Goal: Navigation & Orientation: Find specific page/section

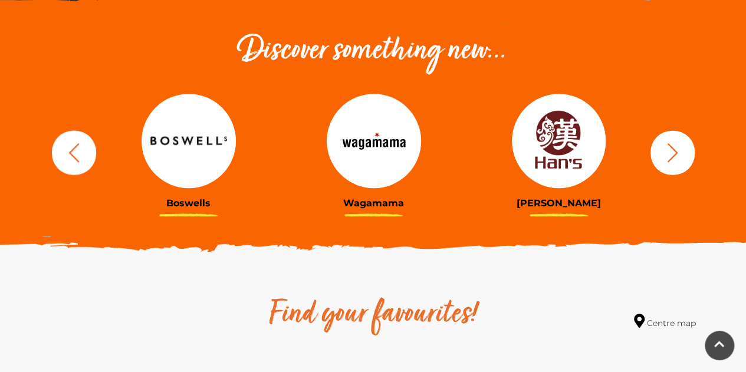
scroll to position [413, 0]
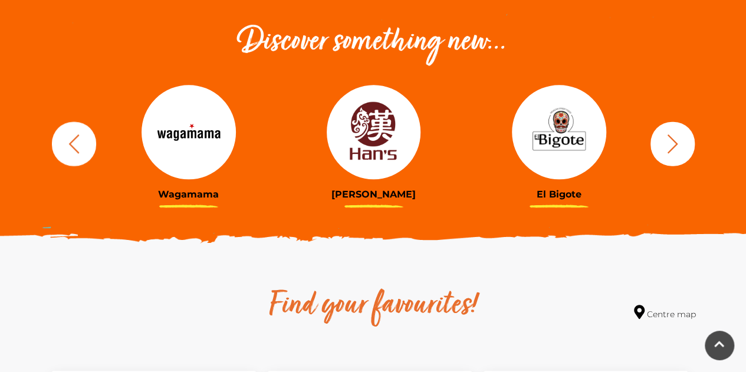
click at [678, 144] on icon "button" at bounding box center [673, 144] width 22 height 22
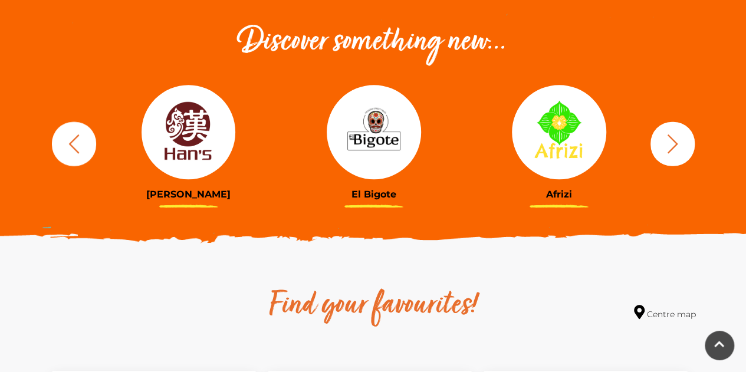
click at [678, 144] on icon "button" at bounding box center [673, 144] width 22 height 22
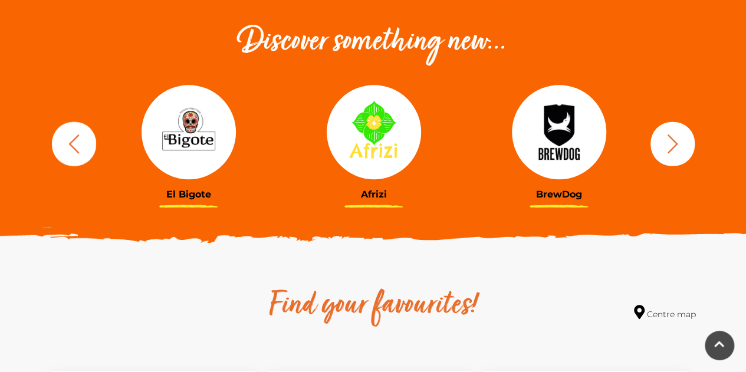
click at [678, 144] on icon "button" at bounding box center [673, 144] width 22 height 22
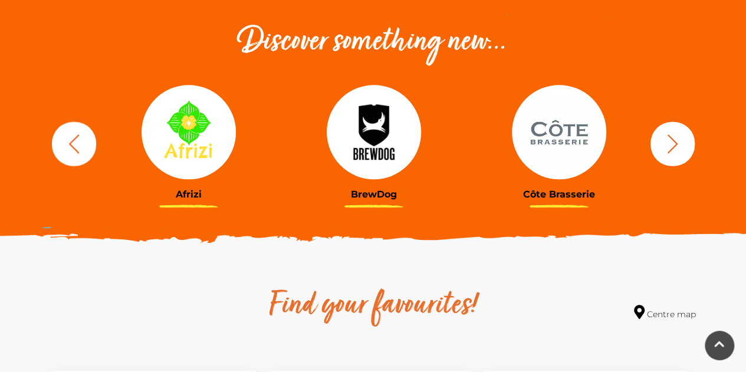
click at [678, 144] on icon "button" at bounding box center [673, 144] width 22 height 22
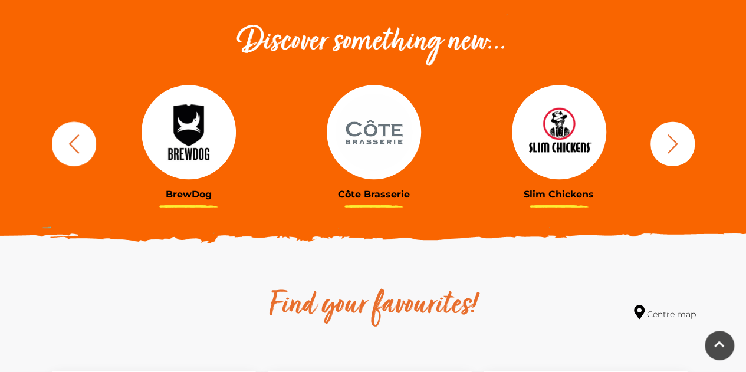
click at [669, 143] on icon "button" at bounding box center [673, 144] width 22 height 22
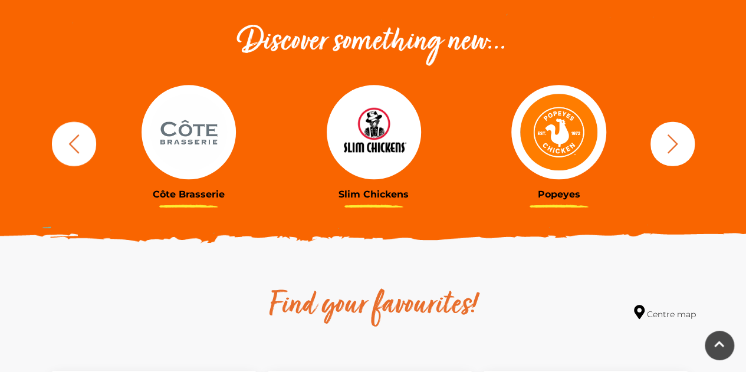
click at [661, 140] on button "button" at bounding box center [673, 143] width 44 height 44
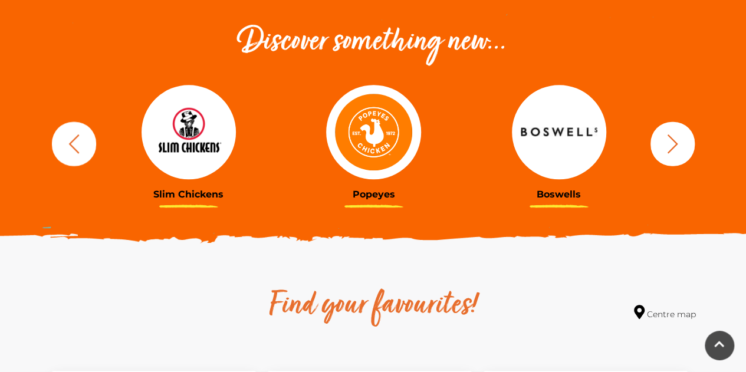
click at [661, 140] on button "button" at bounding box center [673, 143] width 44 height 44
click at [665, 141] on icon "button" at bounding box center [673, 144] width 22 height 22
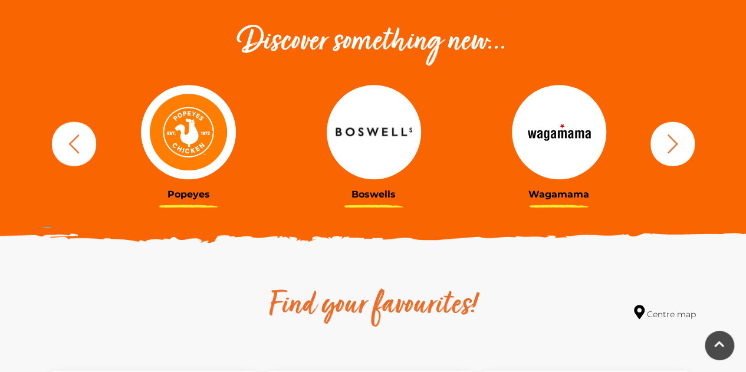
click at [665, 141] on icon "button" at bounding box center [673, 144] width 22 height 22
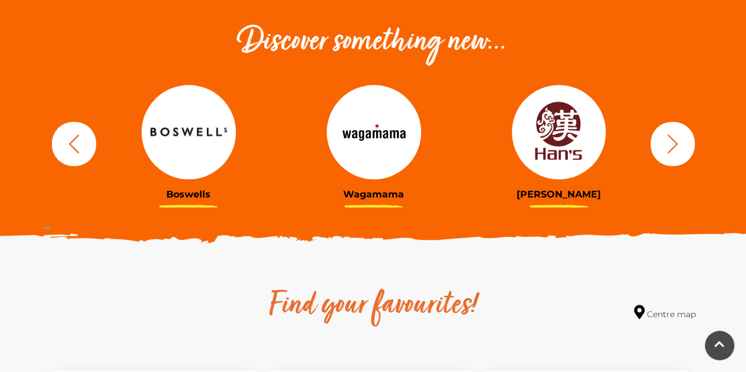
click at [665, 141] on icon "button" at bounding box center [673, 144] width 22 height 22
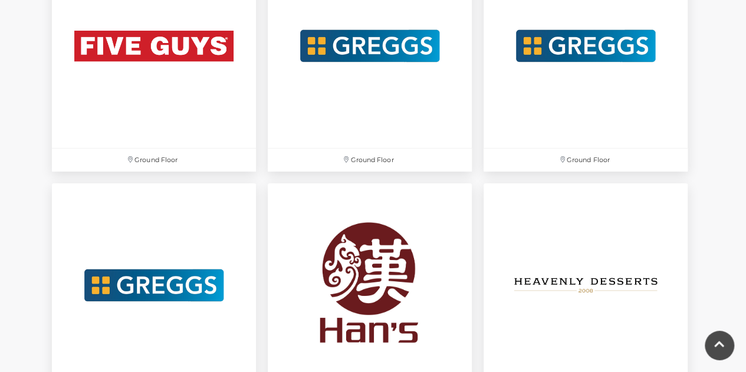
scroll to position [2241, 0]
